Goal: Transaction & Acquisition: Book appointment/travel/reservation

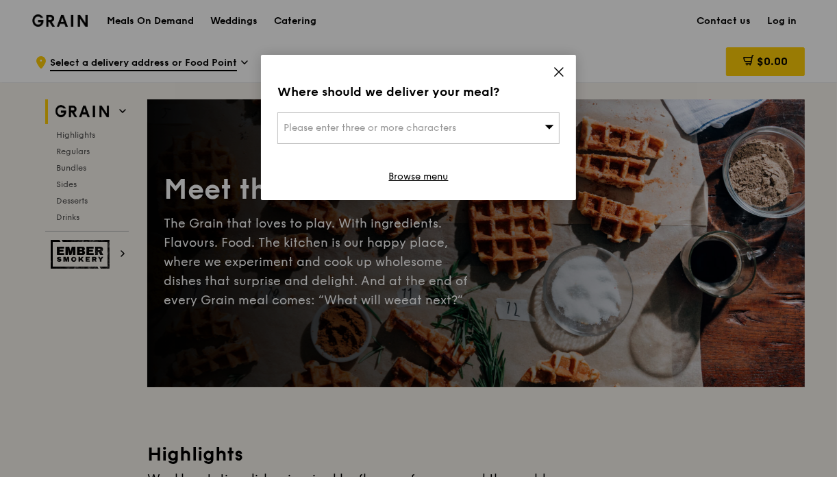
click at [529, 102] on div "Where should we deliver your meal? Please enter three or more characters Browse…" at bounding box center [418, 127] width 315 height 145
click at [517, 129] on div "Please enter three or more characters" at bounding box center [418, 128] width 282 height 32
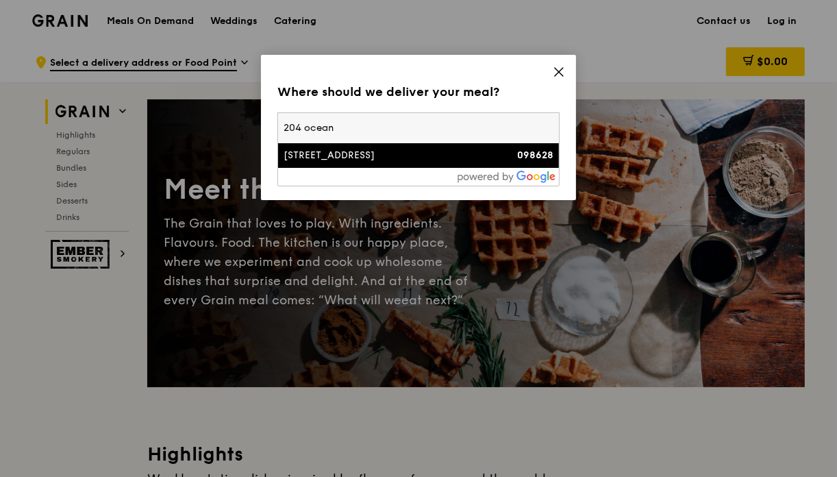
type input "204 ocean"
click at [459, 161] on div "[STREET_ADDRESS]" at bounding box center [385, 156] width 203 height 14
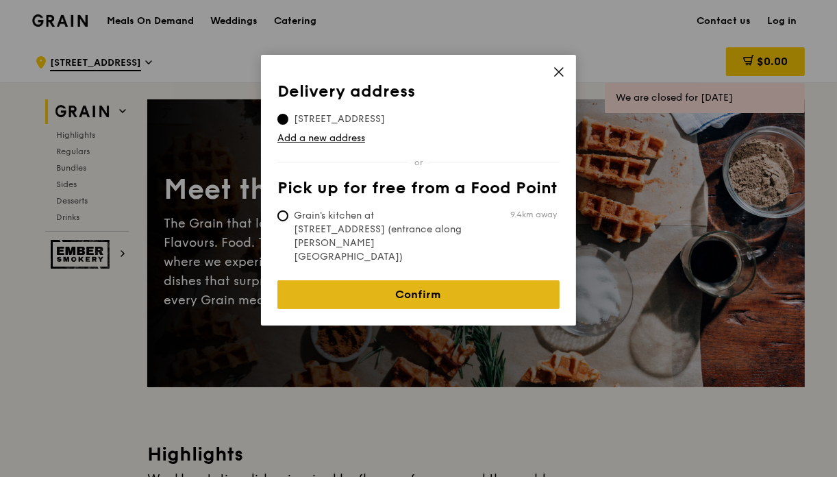
click at [429, 280] on link "Confirm" at bounding box center [418, 294] width 282 height 29
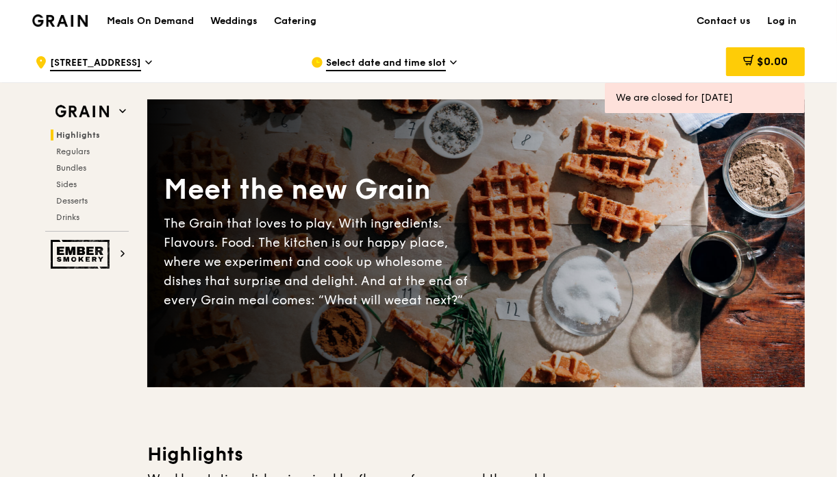
click at [362, 65] on span "Select date and time slot" at bounding box center [386, 63] width 120 height 15
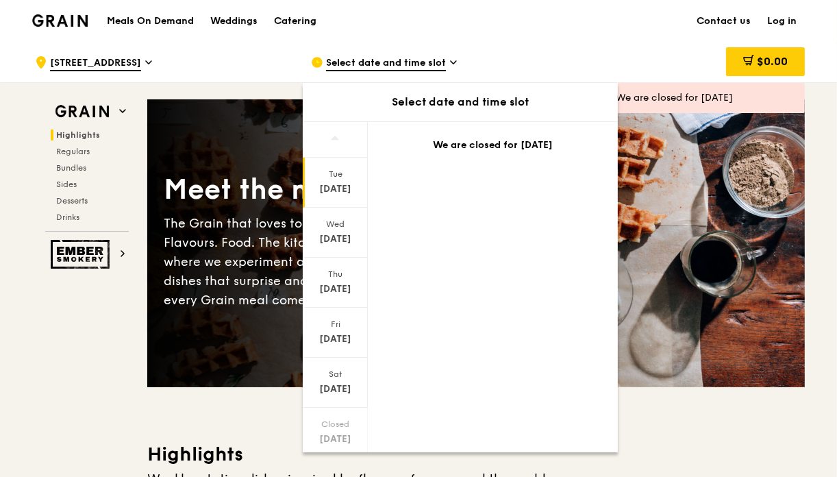
click at [304, 18] on div "Catering" at bounding box center [295, 21] width 42 height 41
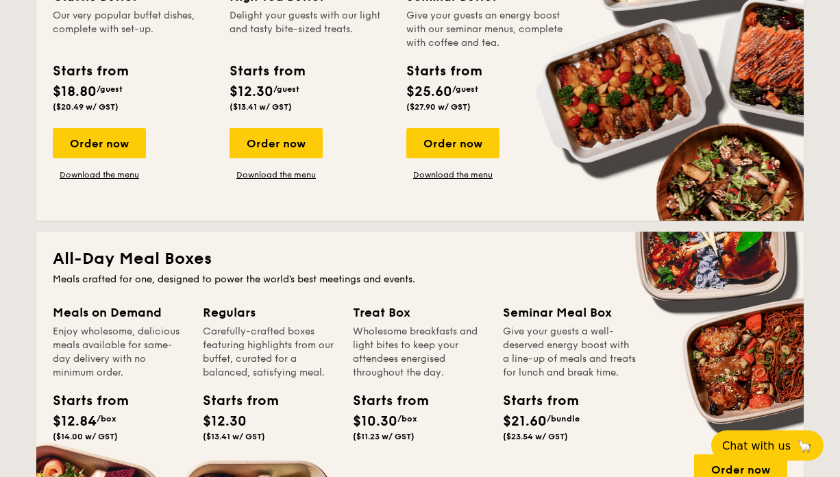
scroll to position [691, 0]
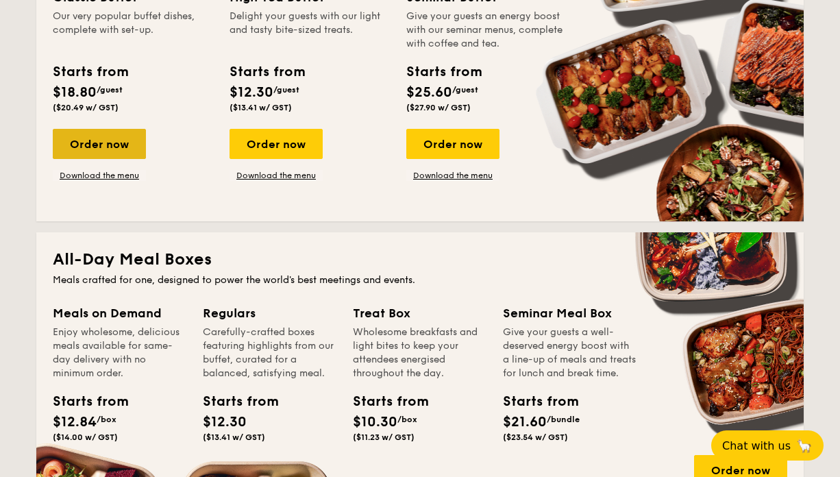
click at [112, 147] on div "Order now" at bounding box center [99, 144] width 93 height 30
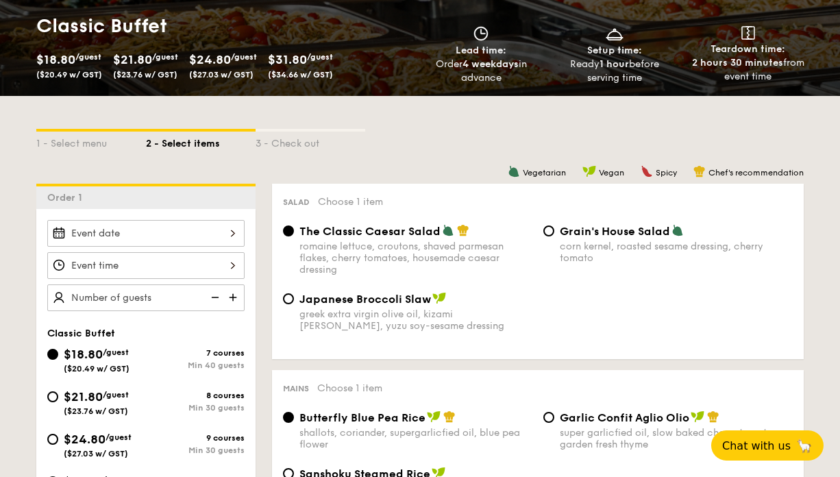
scroll to position [254, 0]
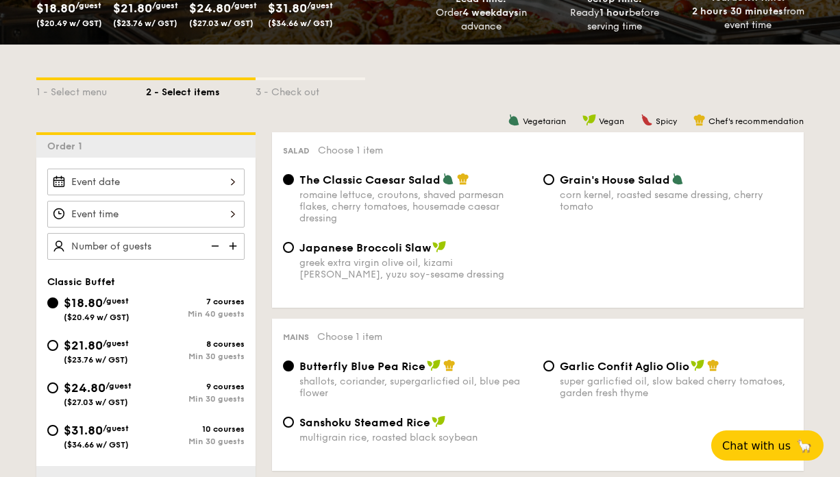
click at [205, 220] on div "12 1 2 3 4 5 6 7 8 9 10 11 00 15 30 45 am pm Cancel OK" at bounding box center [145, 214] width 197 height 27
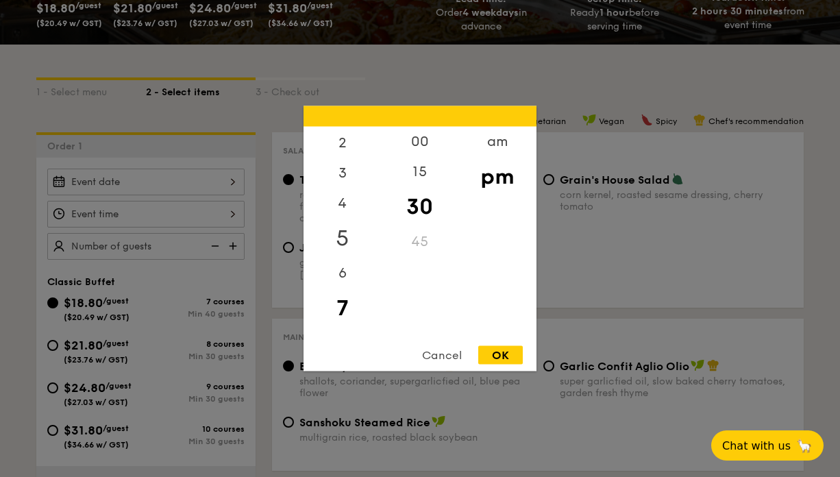
scroll to position [0, 0]
click at [633, 69] on div at bounding box center [420, 238] width 840 height 477
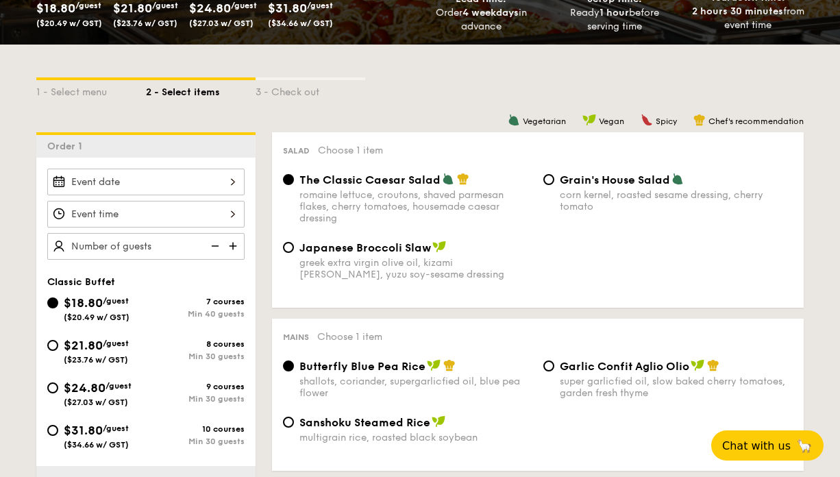
click at [210, 210] on div at bounding box center [145, 214] width 197 height 27
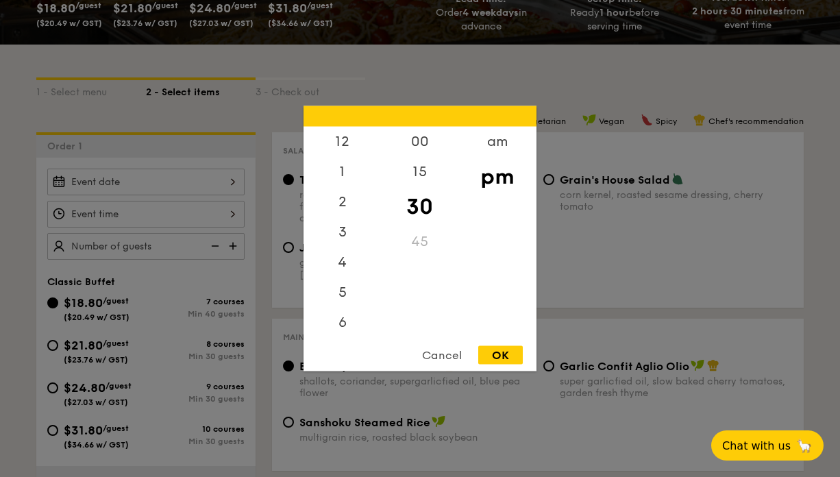
scroll to position [59, 0]
click at [220, 195] on div at bounding box center [420, 238] width 840 height 477
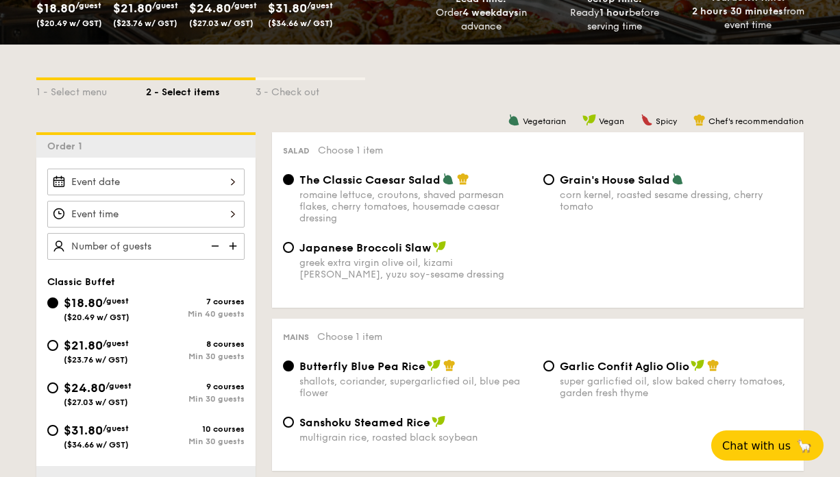
click at [227, 182] on div at bounding box center [420, 238] width 840 height 477
click at [227, 182] on div at bounding box center [145, 182] width 197 height 27
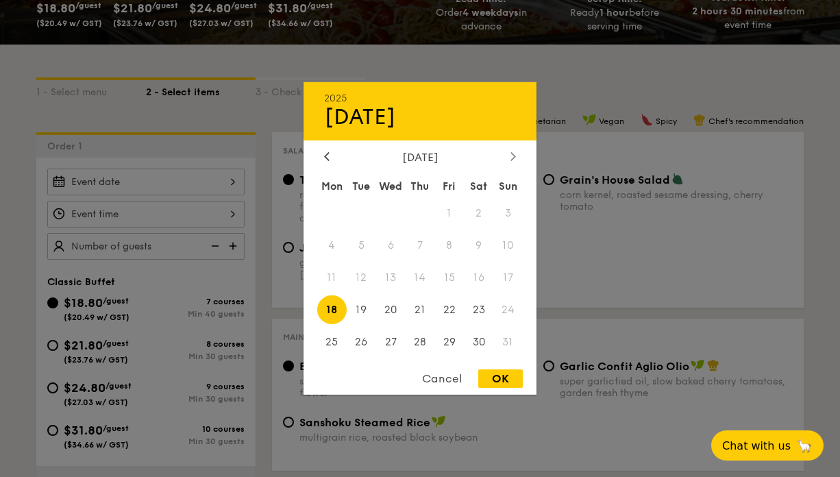
click at [510, 156] on div at bounding box center [513, 157] width 12 height 13
click at [480, 249] on span "13" at bounding box center [478, 245] width 29 height 29
click at [0, 188] on div at bounding box center [420, 238] width 840 height 477
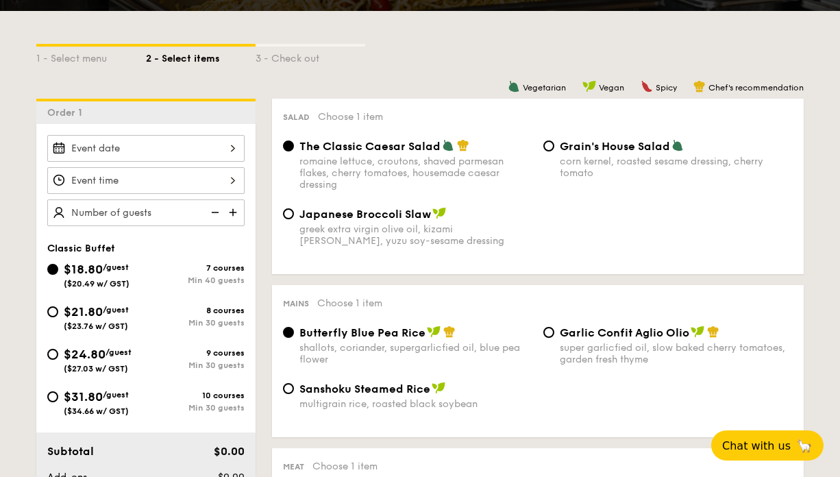
scroll to position [298, 0]
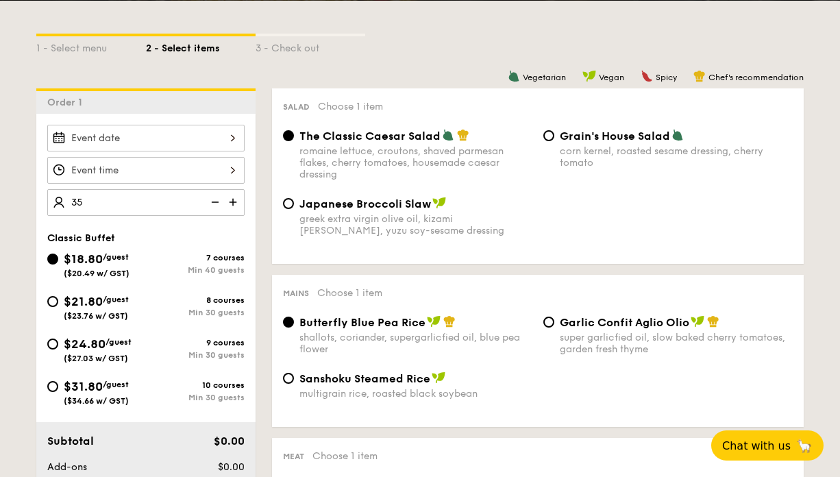
type input "40 guests"
click at [205, 203] on img at bounding box center [213, 202] width 21 height 26
click at [221, 203] on img at bounding box center [213, 202] width 21 height 26
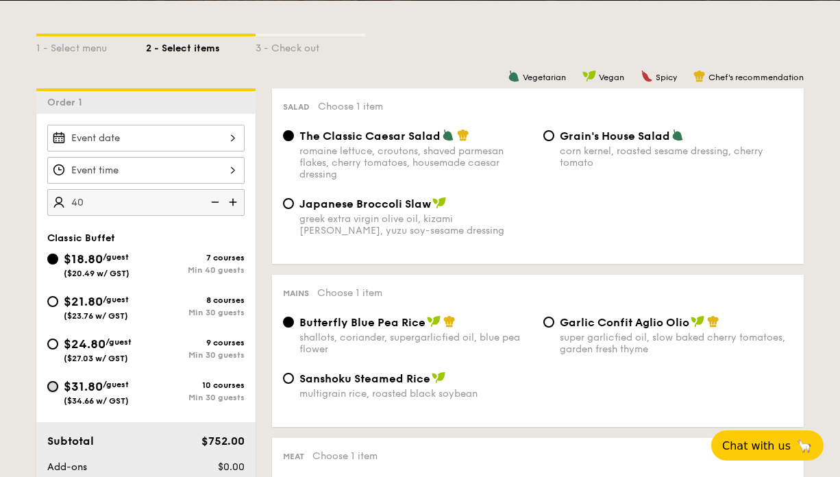
click at [55, 387] on input "$31.80 /guest ($34.66 w/ GST) 10 courses Min 30 guests" at bounding box center [52, 386] width 11 height 11
radio input "true"
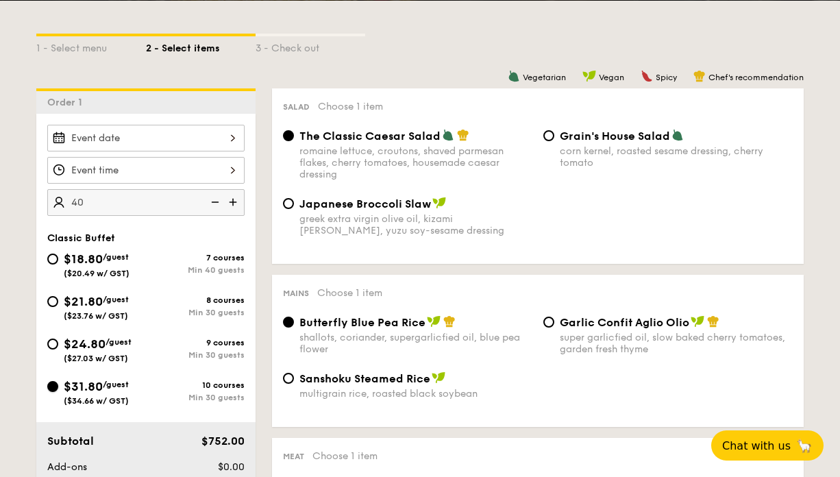
radio input "true"
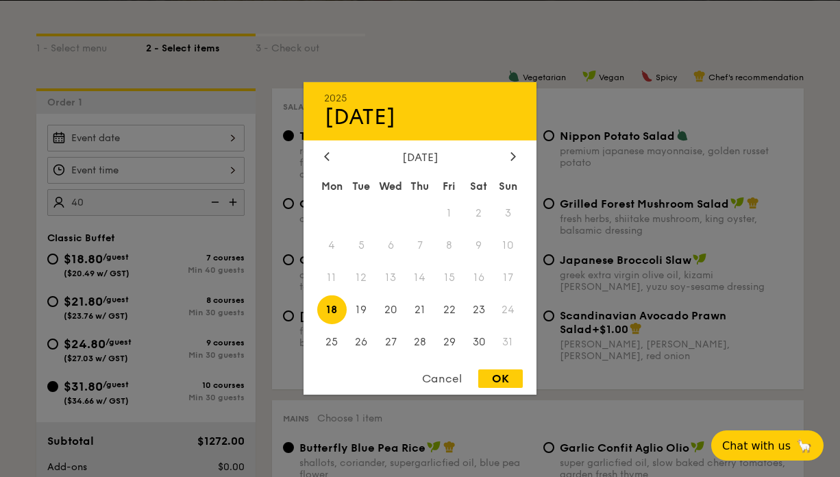
click at [232, 145] on div "2025 Aug 18 August 2025 Mon Tue Wed Thu Fri Sat Sun 1 2 3 4 5 6 7 8 9 10 11 12 …" at bounding box center [145, 138] width 197 height 27
click at [230, 148] on div at bounding box center [420, 238] width 840 height 477
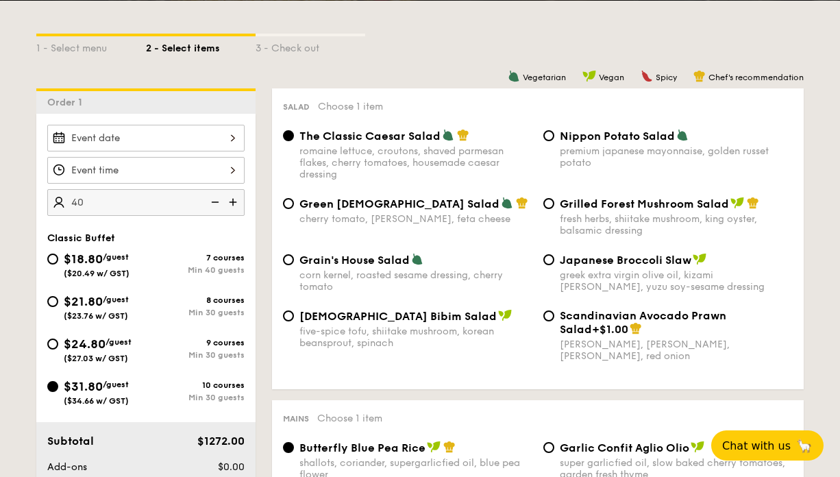
click at [233, 154] on div at bounding box center [420, 238] width 840 height 477
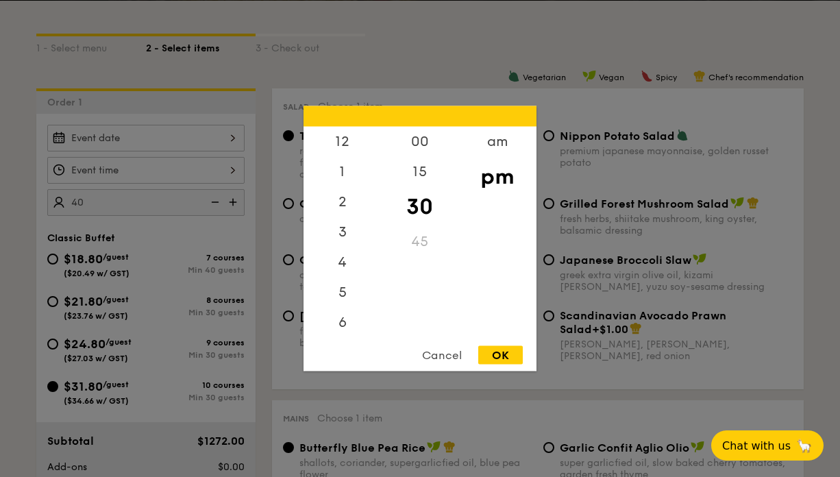
click at [232, 160] on div "12 1 2 3 4 5 6 7 8 9 10 11 00 15 30 45 am pm Cancel OK" at bounding box center [145, 170] width 197 height 27
click at [346, 236] on div "8" at bounding box center [342, 247] width 77 height 30
click at [347, 247] on div "5" at bounding box center [342, 243] width 77 height 40
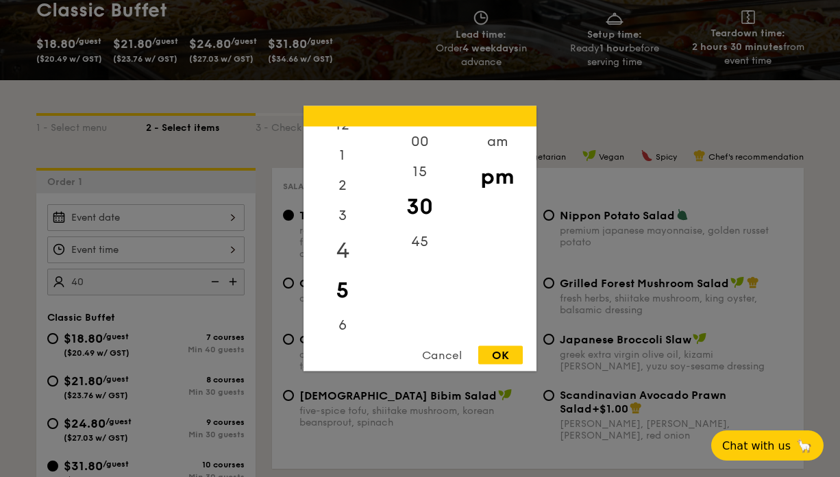
scroll to position [18, 0]
click at [431, 136] on div "00" at bounding box center [419, 147] width 77 height 40
click at [497, 352] on div "OK" at bounding box center [500, 355] width 45 height 18
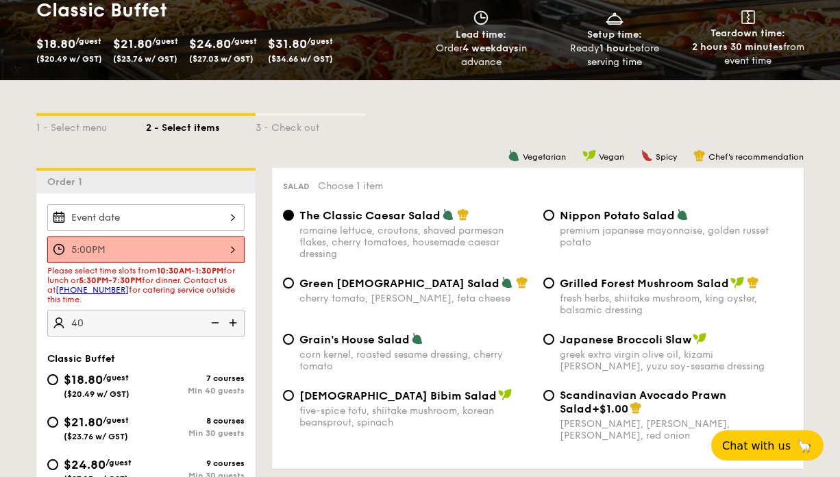
click at [232, 246] on div "5:00PM" at bounding box center [145, 249] width 197 height 27
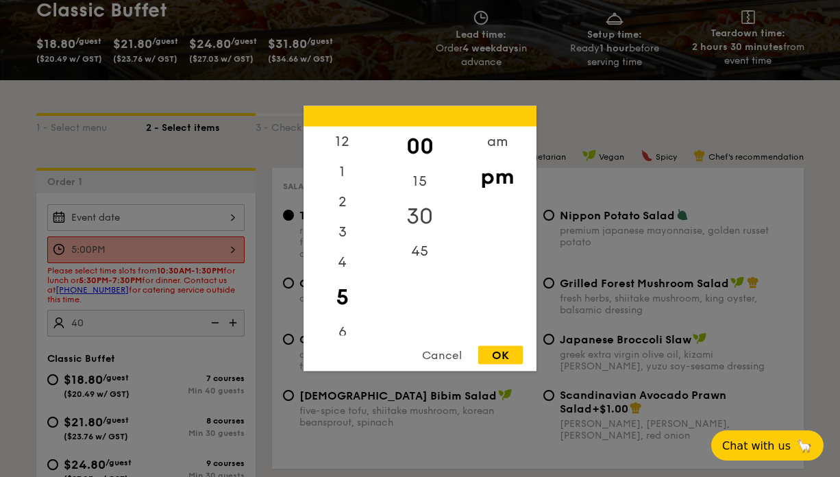
click at [429, 219] on div "30" at bounding box center [419, 217] width 77 height 40
click at [506, 359] on div "OK" at bounding box center [500, 355] width 45 height 18
type input "5:30PM"
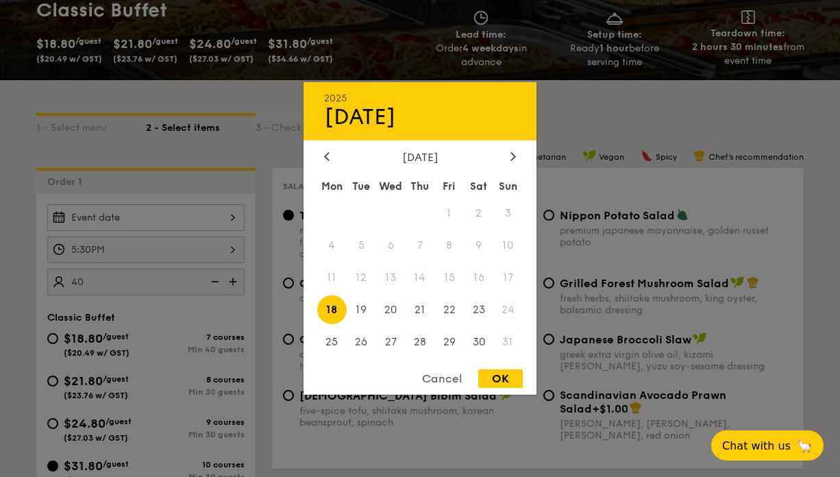
click at [215, 211] on div "2025 Aug 18 August 2025 Mon Tue Wed Thu Fri Sat Sun 1 2 3 4 5 6 7 8 9 10 11 12 …" at bounding box center [145, 217] width 197 height 27
click at [282, 116] on div at bounding box center [420, 238] width 840 height 477
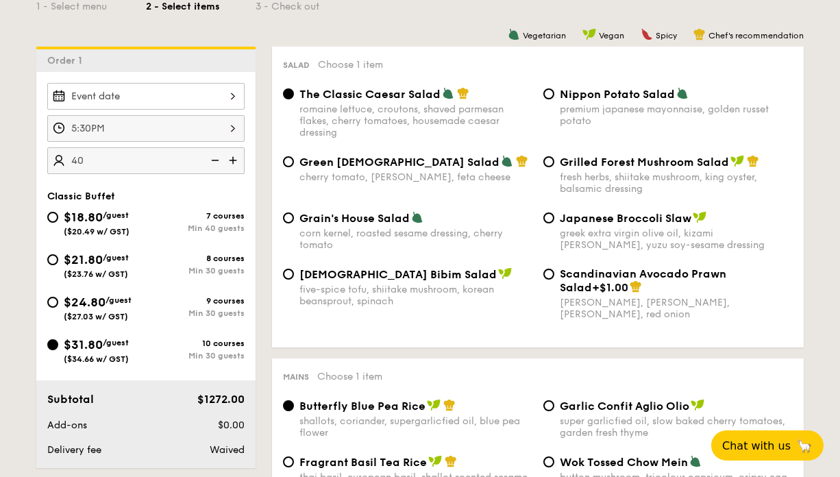
scroll to position [339, 0]
type input "40 guests"
click at [54, 304] on input "$24.80 /guest ($27.03 w/ GST) 9 courses Min 30 guests" at bounding box center [52, 302] width 11 height 11
radio input "true"
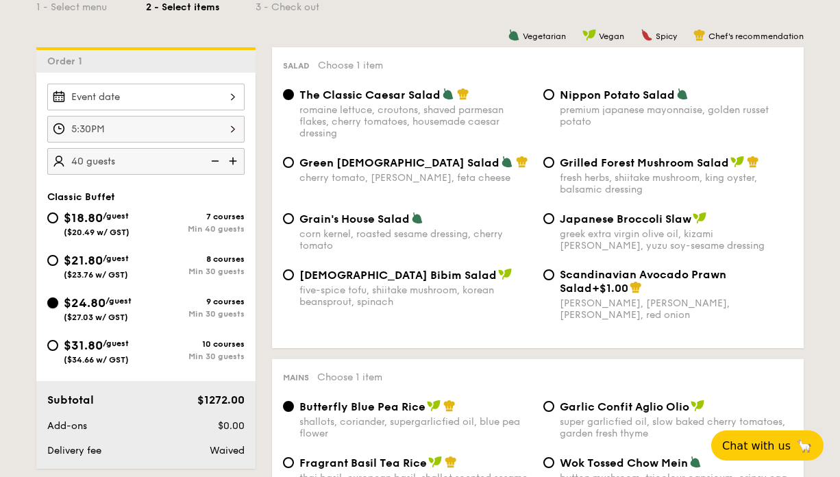
radio input "true"
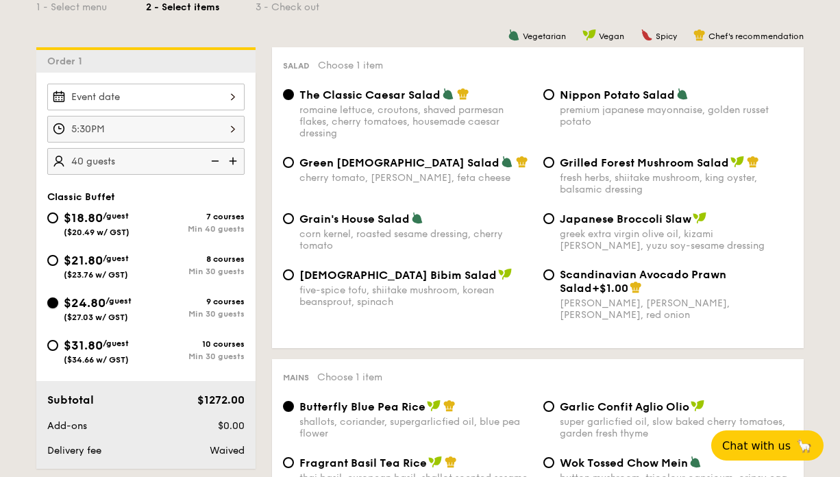
radio input "true"
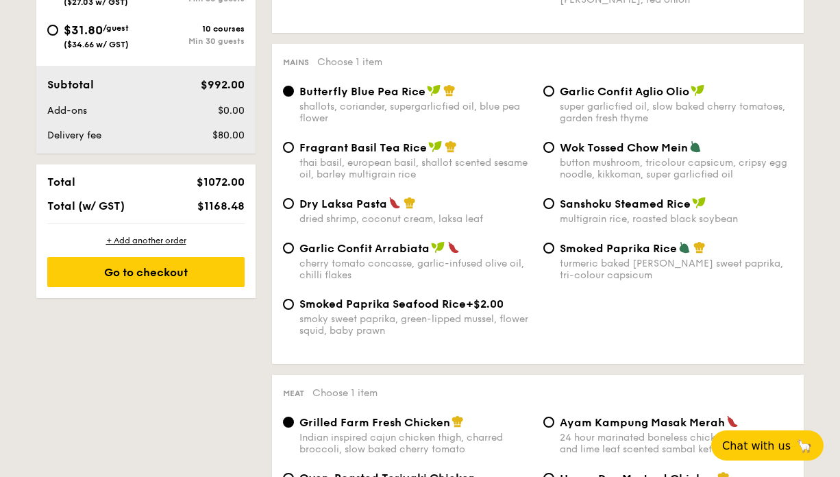
scroll to position [653, 0]
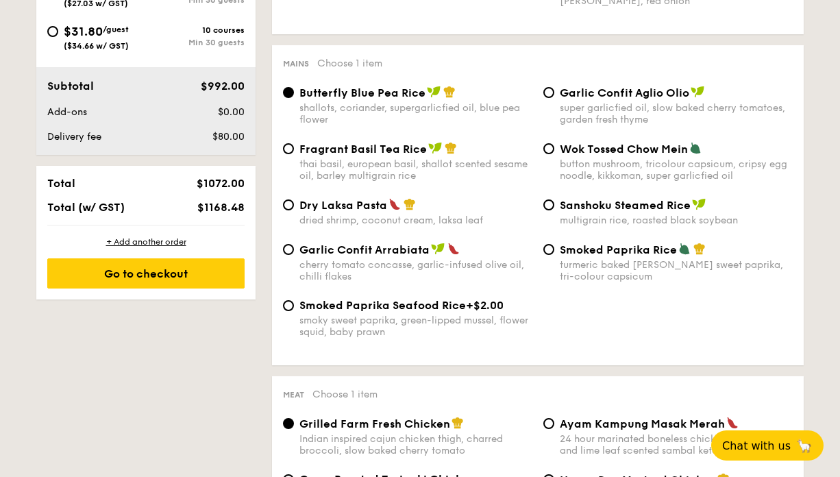
click at [352, 147] on span "Fragrant Basil Tea Rice" at bounding box center [362, 149] width 127 height 13
click at [294, 147] on input "Fragrant Basil Tea Rice thai basil, european basil, shallot scented sesame oil,…" at bounding box center [288, 148] width 11 height 11
radio input "true"
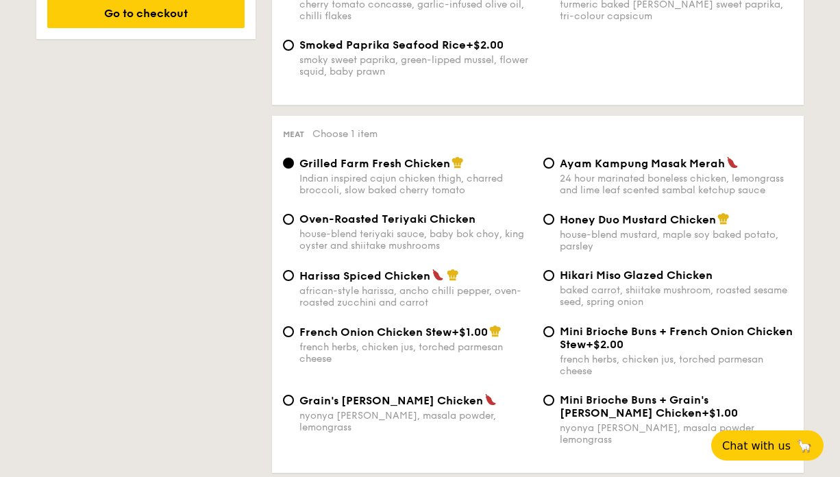
scroll to position [920, 0]
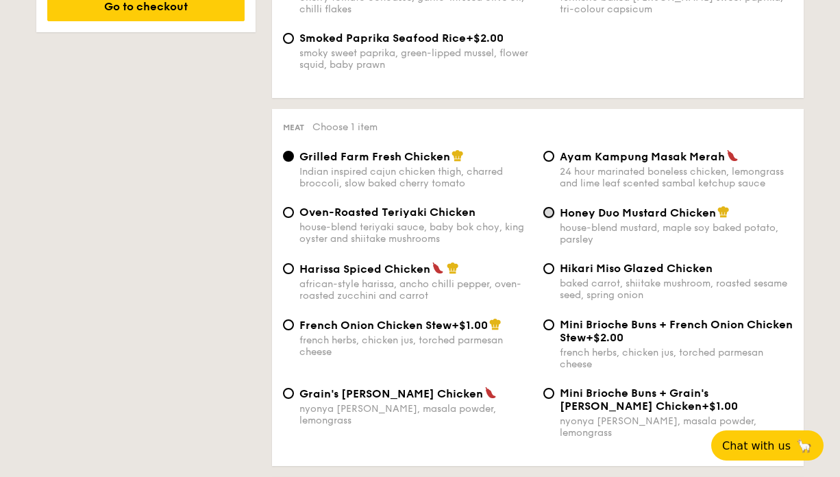
click at [550, 218] on input "Honey Duo Mustard Chicken house-blend mustard, maple soy baked potato, parsley" at bounding box center [548, 212] width 11 height 11
radio input "true"
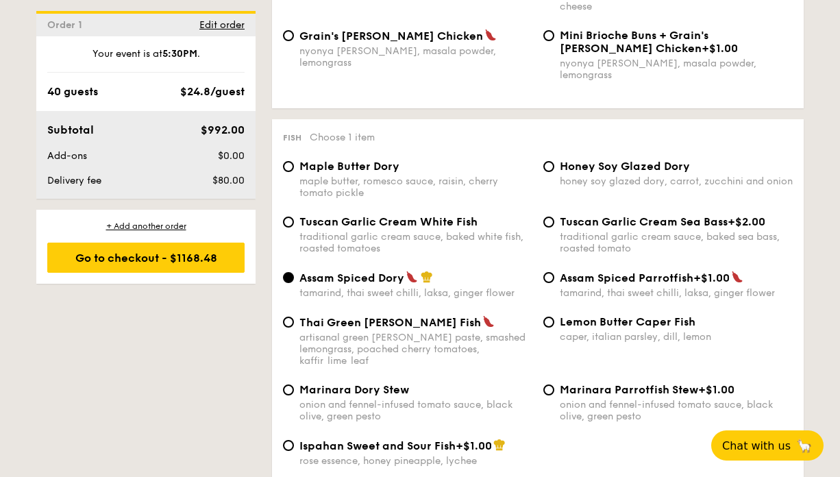
scroll to position [1291, 0]
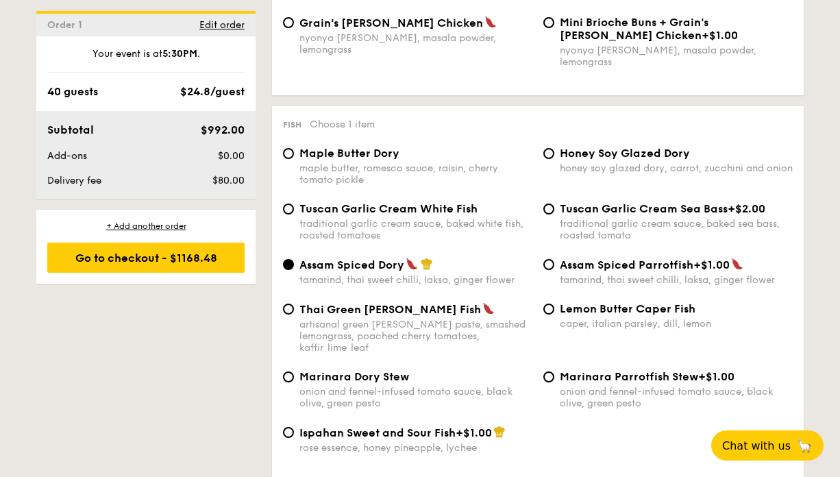
click at [389, 319] on div "artisanal green curry paste, smashed lemongrass, poached cherry tomatoes, kaffi…" at bounding box center [415, 336] width 233 height 35
click at [294, 314] on input "Thai Green Curry Fish artisanal green curry paste, smashed lemongrass, poached …" at bounding box center [288, 309] width 11 height 11
radio input "true"
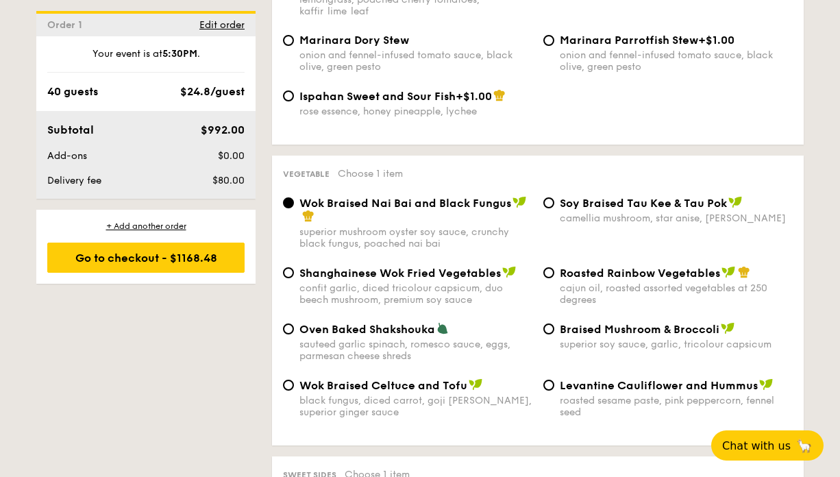
scroll to position [1631, 0]
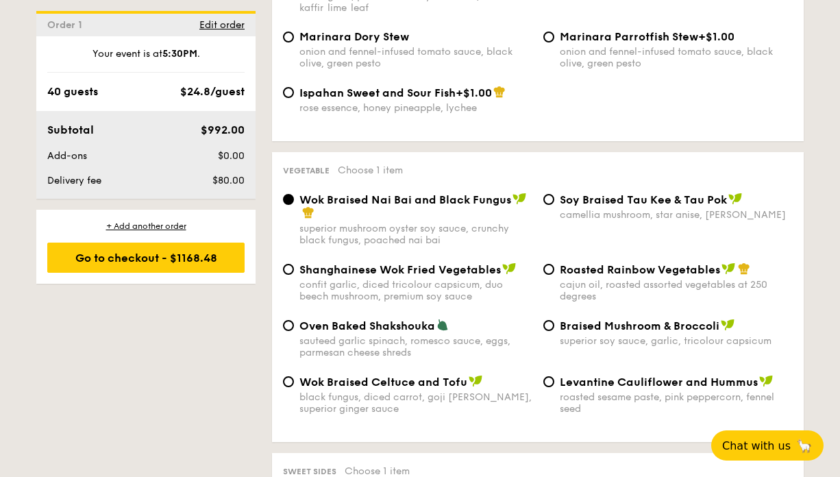
click at [461, 266] on span "Shanghainese Wok Fried Vegetables" at bounding box center [399, 269] width 201 height 13
click at [294, 266] on input "Shanghainese Wok Fried Vegetables confit garlic, diced tricolour capsicum, duo …" at bounding box center [288, 269] width 11 height 11
radio input "true"
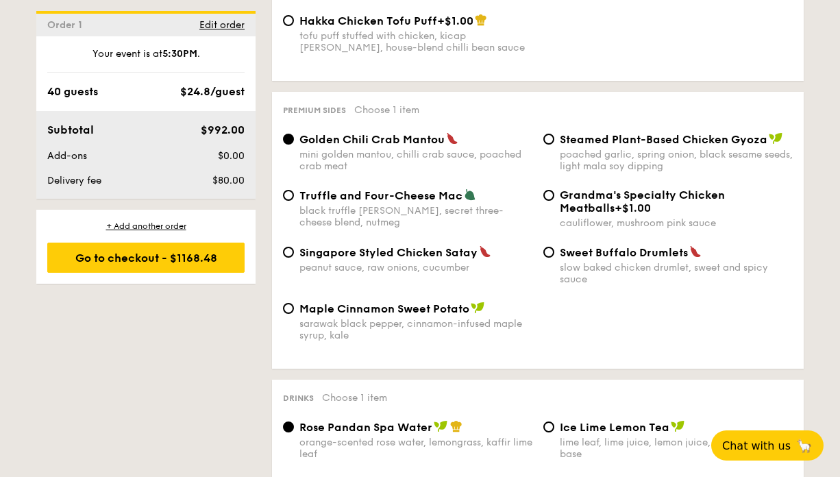
scroll to position [2599, 0]
click at [412, 243] on div "Truffle and Four-Cheese Mac black truffle pate, brie, secret three-cheese blend…" at bounding box center [537, 216] width 521 height 57
click at [415, 251] on span "Singapore Styled Chicken Satay" at bounding box center [388, 251] width 178 height 13
click at [294, 251] on input "Singapore Styled Chicken Satay peanut sauce, raw onions, cucumber" at bounding box center [288, 251] width 11 height 11
radio input "true"
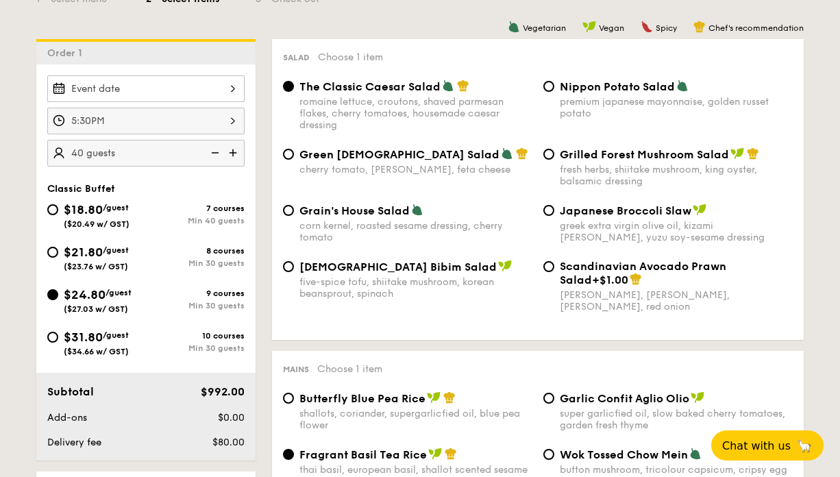
scroll to position [348, 0]
click at [52, 246] on input "$21.80 /guest ($23.76 w/ GST) 8 courses Min 30 guests" at bounding box center [52, 251] width 11 height 11
radio input "true"
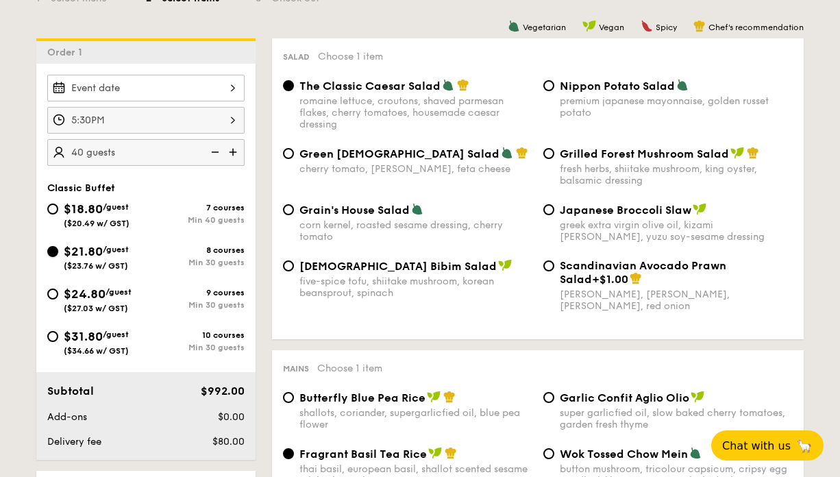
radio input "true"
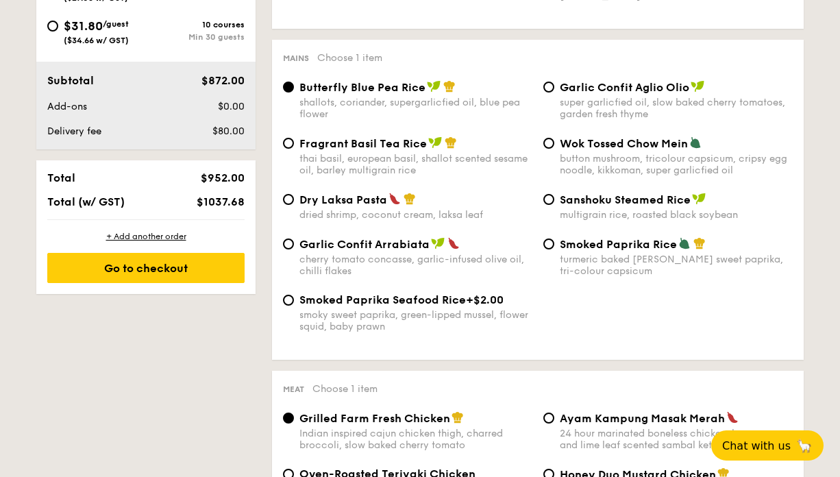
scroll to position [662, 0]
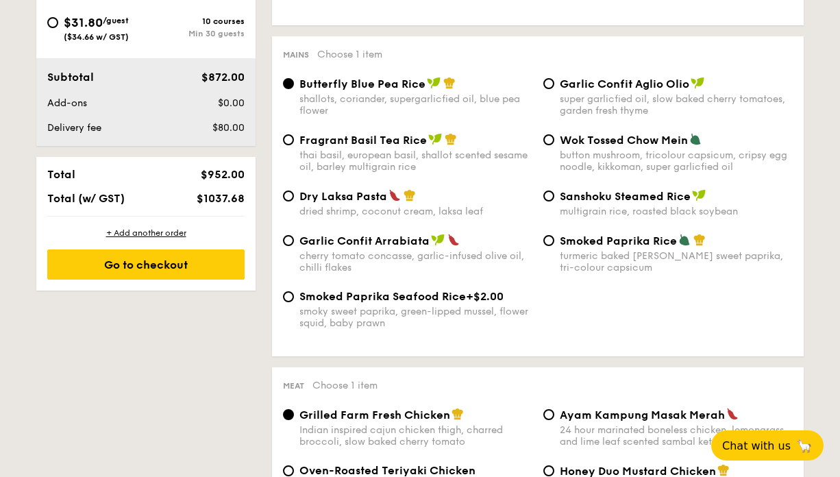
click at [362, 145] on span "Fragrant Basil Tea Rice" at bounding box center [362, 140] width 127 height 13
click at [294, 145] on input "Fragrant Basil Tea Rice thai basil, european basil, shallot scented sesame oil,…" at bounding box center [288, 139] width 11 height 11
radio input "true"
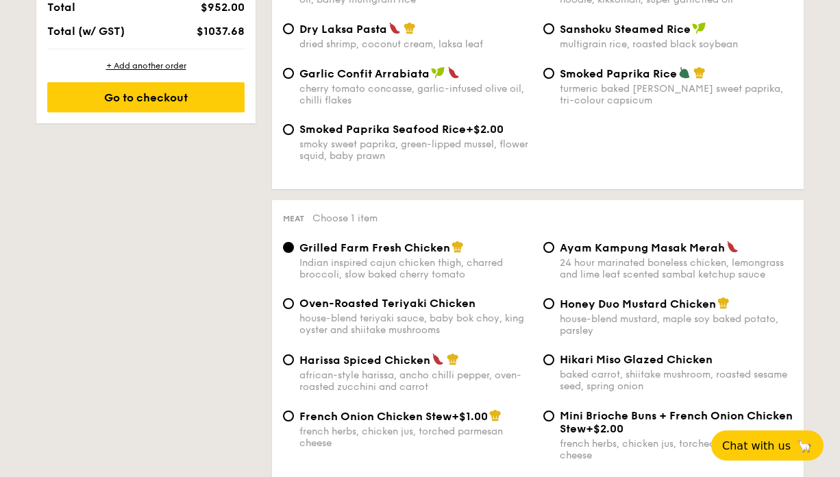
scroll to position [834, 0]
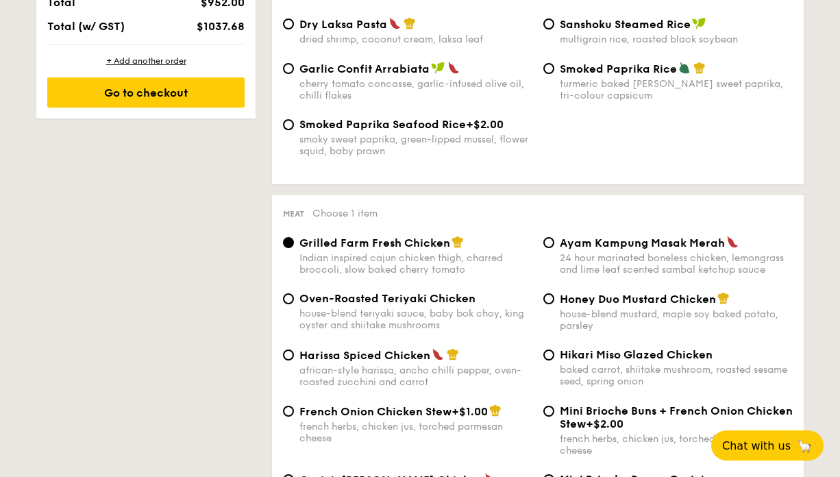
click at [556, 310] on div "Honey Duo Mustard Chicken house-blend mustard, maple soy baked potato, parsley" at bounding box center [668, 312] width 260 height 40
click at [554, 310] on div "Honey Duo Mustard Chicken house-blend mustard, maple soy baked potato, parsley" at bounding box center [668, 312] width 260 height 40
click at [549, 304] on input "Honey Duo Mustard Chicken house-blend mustard, maple soy baked potato, parsley" at bounding box center [548, 298] width 11 height 11
radio input "true"
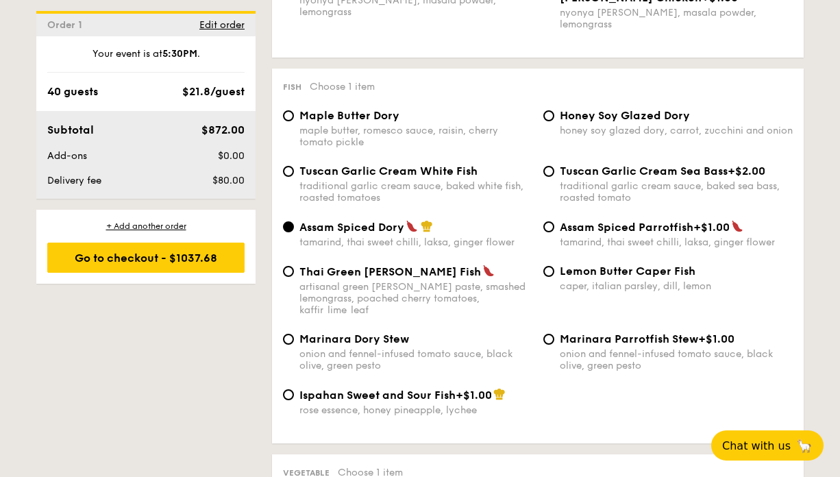
scroll to position [1329, 0]
click at [357, 250] on div "Assam Spiced Dory tamarind, thai sweet chilli, laksa, ginger flower Assam Spice…" at bounding box center [537, 241] width 521 height 45
click at [371, 271] on span "Thai Green [PERSON_NAME] Fish" at bounding box center [390, 270] width 182 height 13
click at [294, 271] on input "Thai Green Curry Fish artisanal green curry paste, smashed lemongrass, poached …" at bounding box center [288, 270] width 11 height 11
radio input "true"
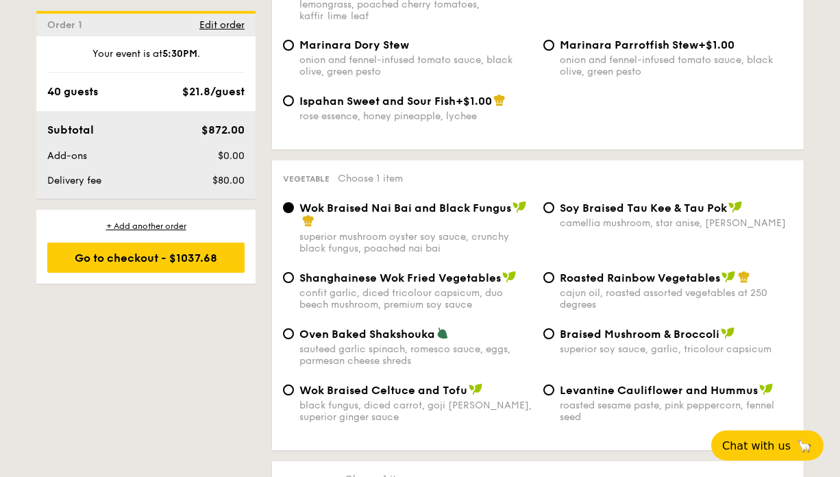
scroll to position [1623, 0]
click at [388, 275] on span "Shanghainese Wok Fried Vegetables" at bounding box center [399, 277] width 201 height 13
click at [294, 275] on input "Shanghainese Wok Fried Vegetables confit garlic, diced tricolour capsicum, duo …" at bounding box center [288, 276] width 11 height 11
radio input "true"
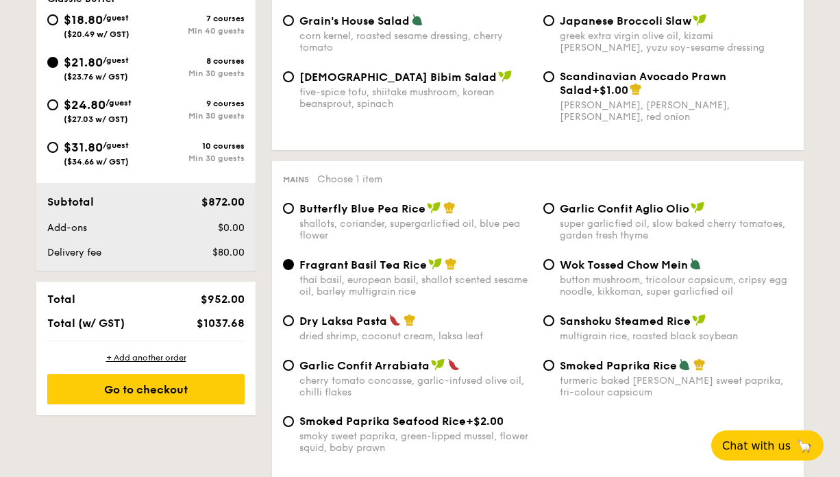
scroll to position [539, 0]
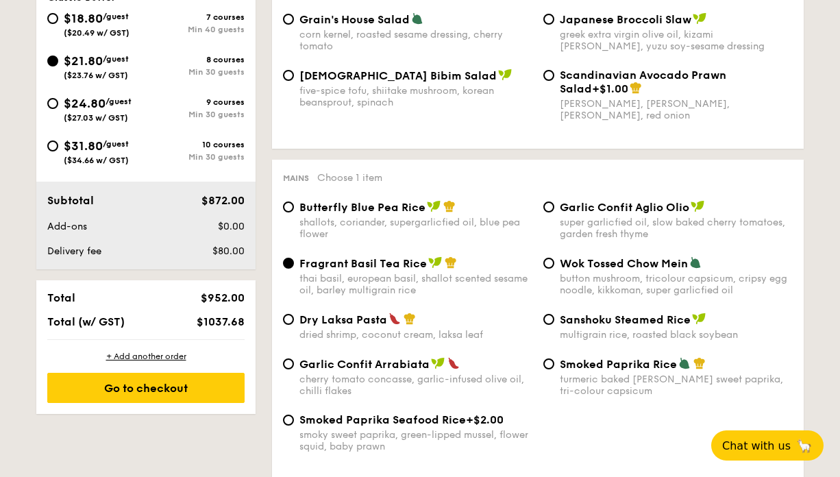
drag, startPoint x: 245, startPoint y: 320, endPoint x: 206, endPoint y: 312, distance: 39.8
click at [206, 315] on div "$1037.68" at bounding box center [208, 321] width 84 height 13
click at [216, 291] on span "$952.00" at bounding box center [223, 297] width 44 height 13
drag, startPoint x: 210, startPoint y: 291, endPoint x: 246, endPoint y: 297, distance: 36.0
click at [246, 297] on div "$952.00" at bounding box center [208, 297] width 84 height 13
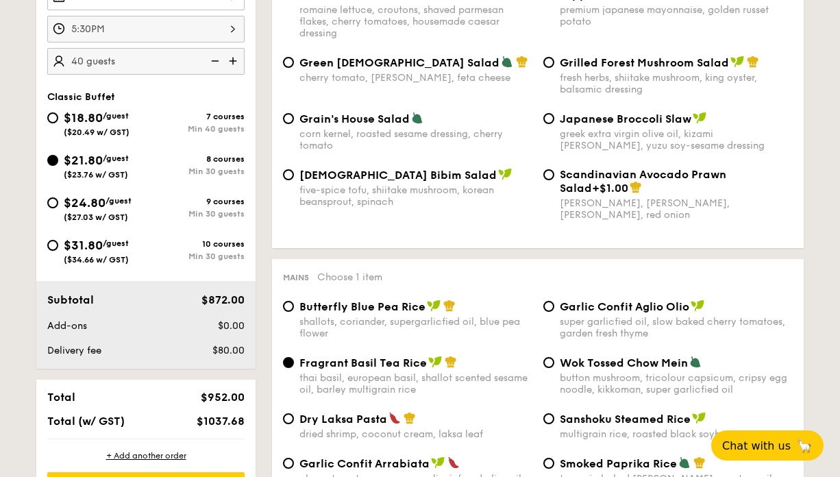
scroll to position [451, 0]
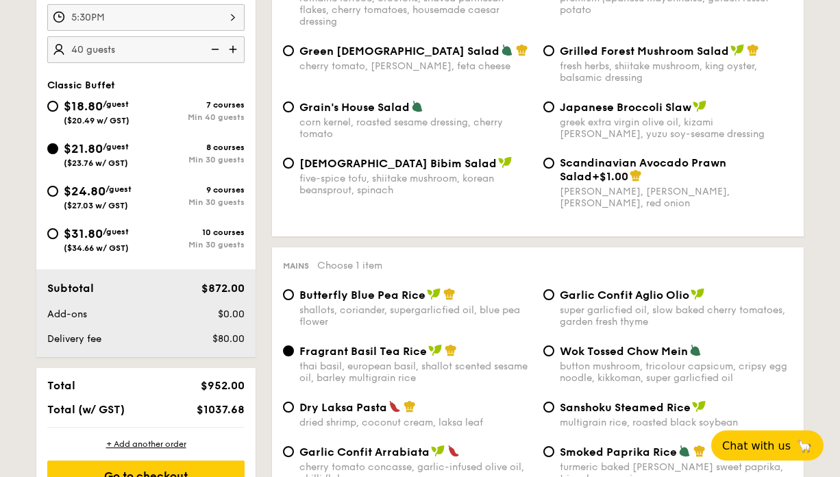
click at [88, 197] on div "$24.80 /guest ($27.03 w/ GST)" at bounding box center [98, 196] width 68 height 29
click at [58, 197] on input "$24.80 /guest ($27.03 w/ GST) 9 courses Min 30 guests" at bounding box center [52, 191] width 11 height 11
radio input "true"
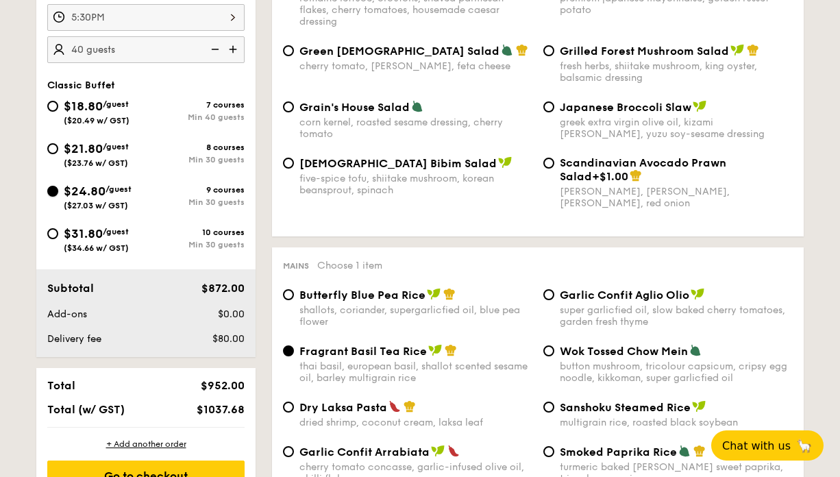
radio input "true"
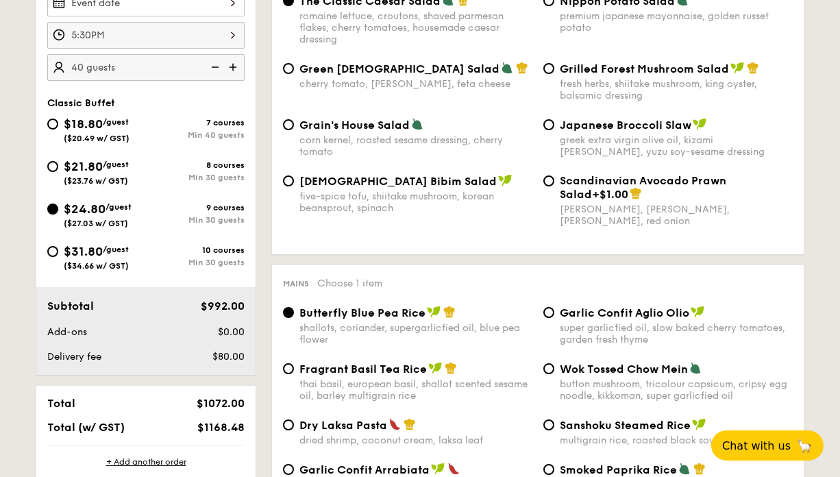
scroll to position [440, 0]
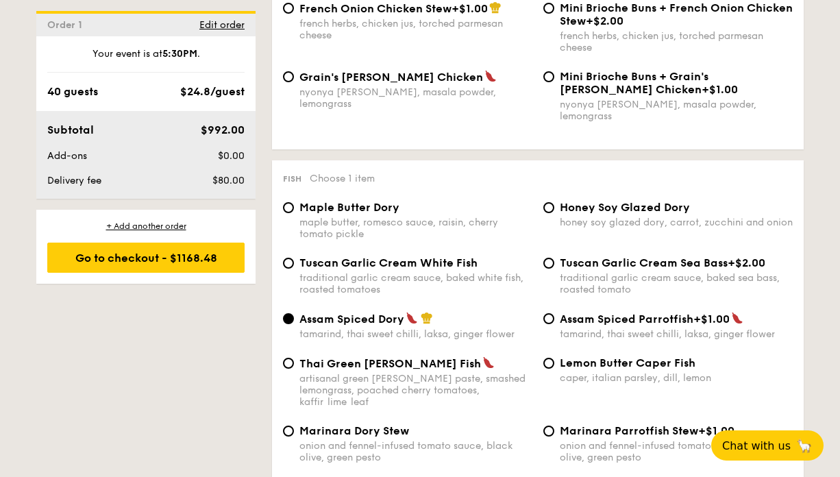
scroll to position [1242, 0]
